Goal: Find specific page/section: Find specific page/section

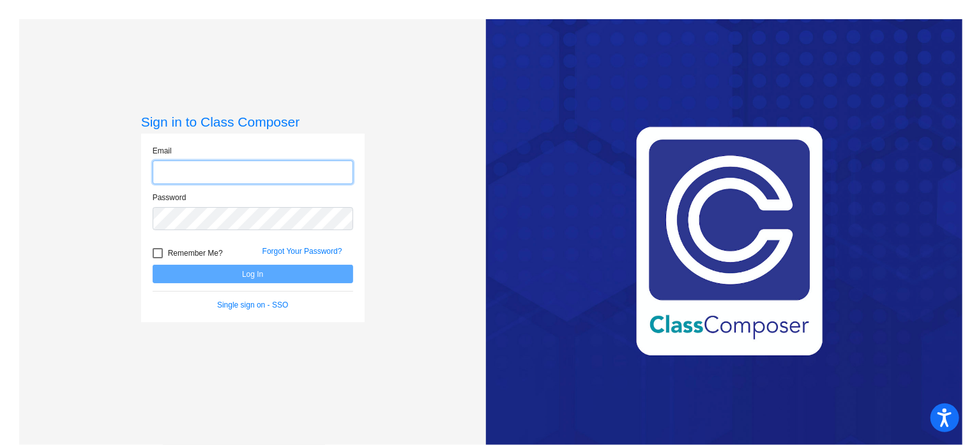
type input "[EMAIL_ADDRESS][DOMAIN_NAME]"
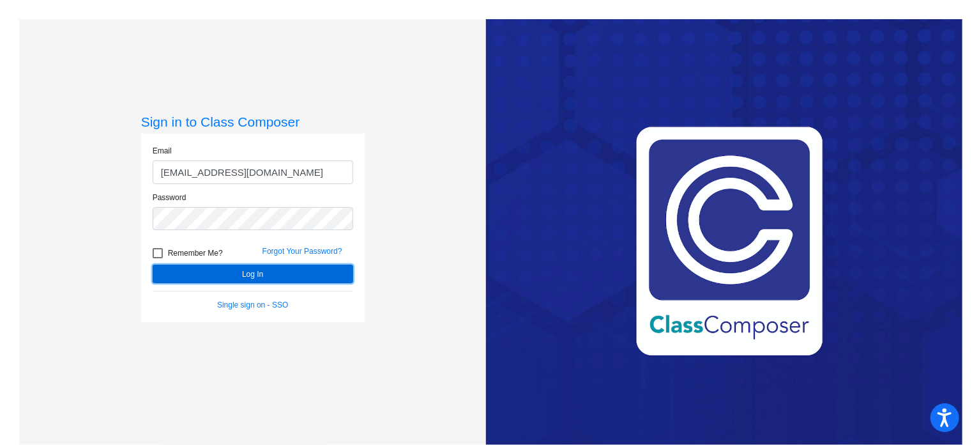
click at [273, 268] on button "Log In" at bounding box center [253, 273] width 201 height 19
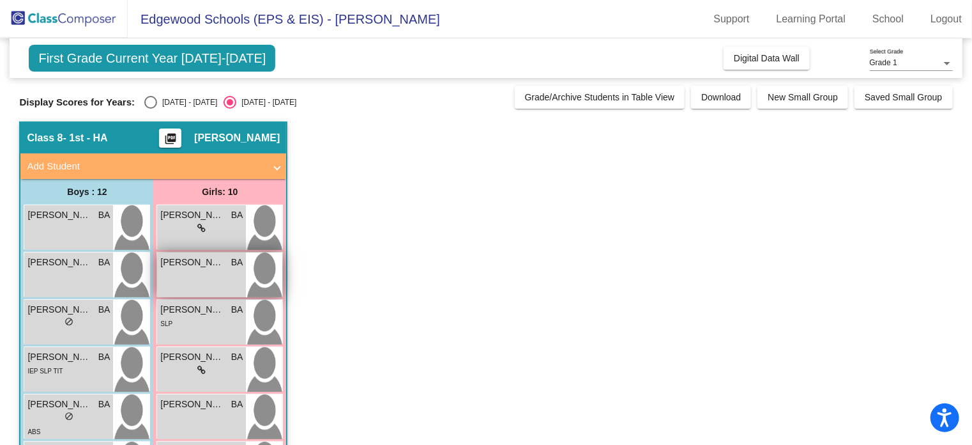
click at [192, 275] on div "[PERSON_NAME] BA lock do_not_disturb_alt" at bounding box center [201, 274] width 89 height 45
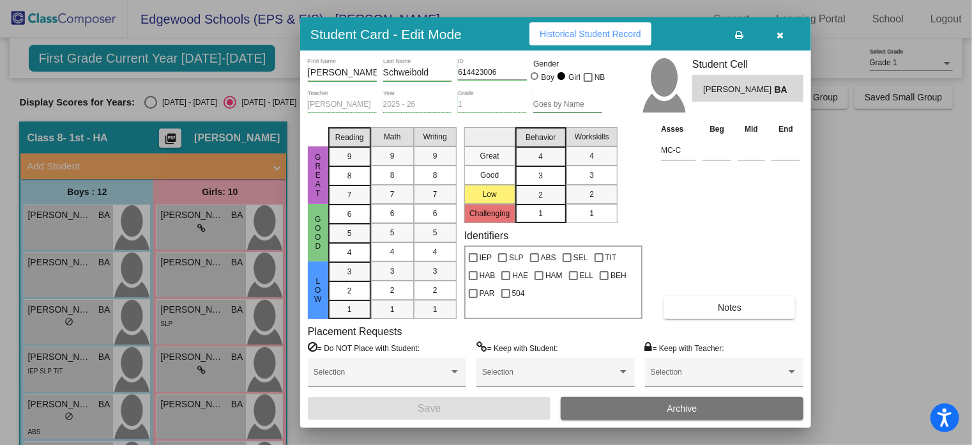
click at [593, 38] on span "Historical Student Record" at bounding box center [591, 34] width 102 height 10
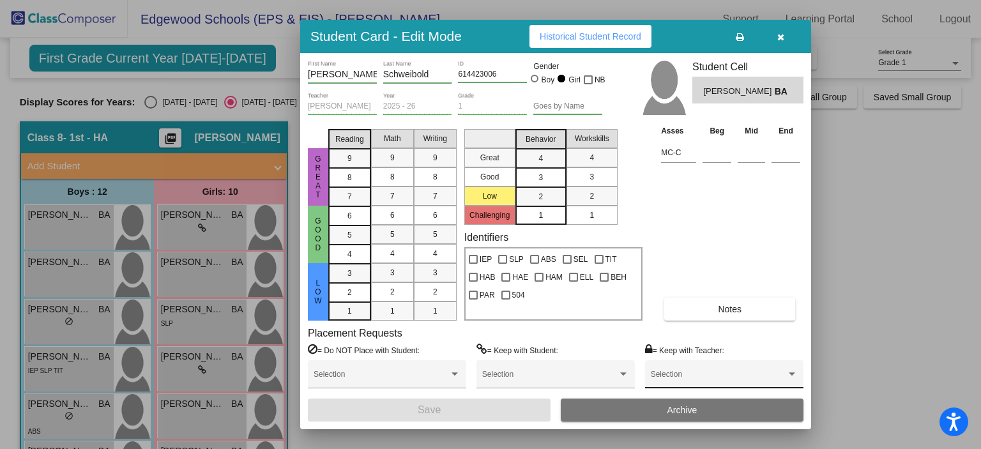
click at [728, 378] on span at bounding box center [718, 378] width 135 height 9
click at [728, 378] on span "None" at bounding box center [724, 378] width 147 height 23
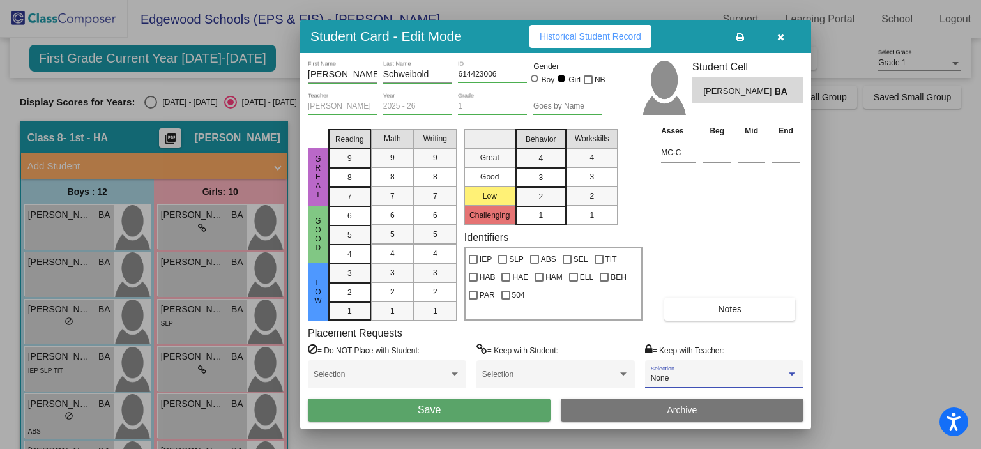
click at [781, 38] on icon "button" at bounding box center [780, 37] width 7 height 9
